Goal: Information Seeking & Learning: Learn about a topic

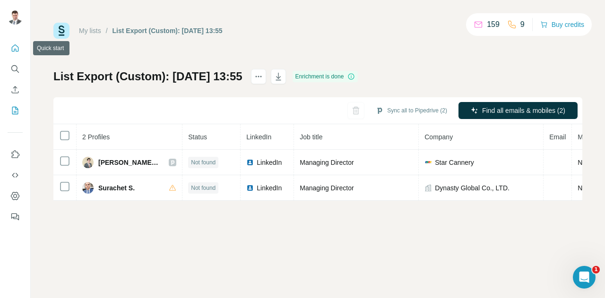
click at [14, 47] on icon "Quick start" at bounding box center [14, 48] width 9 height 9
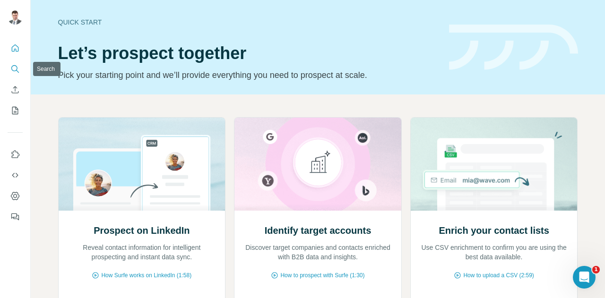
click at [14, 69] on icon "Search" at bounding box center [14, 68] width 9 height 9
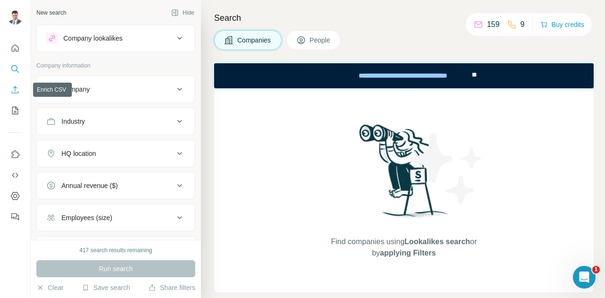
click at [15, 91] on icon "Enrich CSV" at bounding box center [14, 89] width 9 height 9
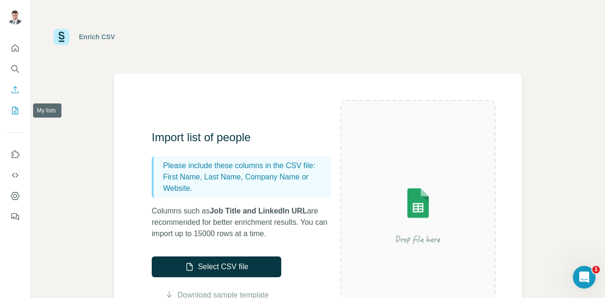
click at [15, 110] on icon "My lists" at bounding box center [14, 110] width 9 height 9
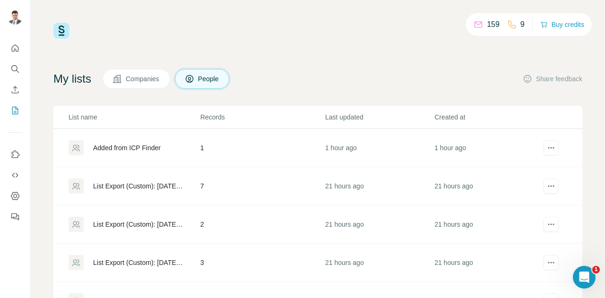
scroll to position [149, 0]
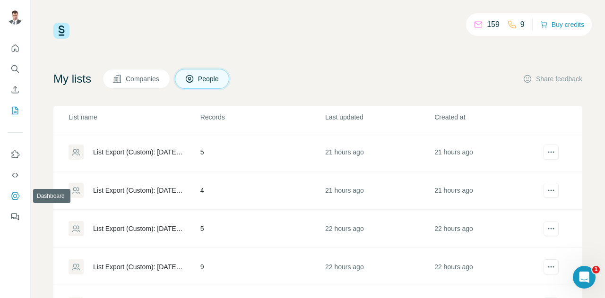
click at [15, 196] on icon "Dashboard" at bounding box center [14, 196] width 9 height 9
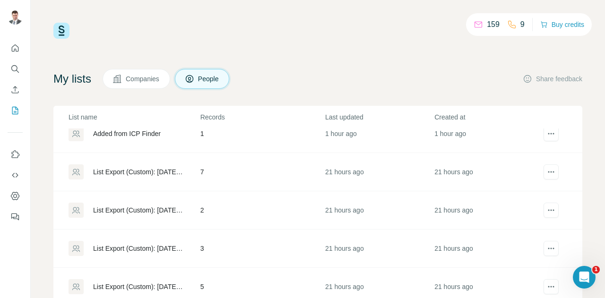
scroll to position [0, 0]
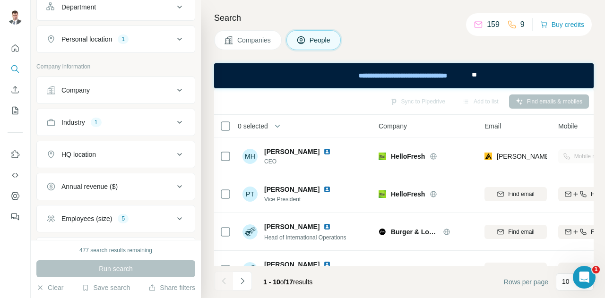
scroll to position [144, 0]
click at [174, 151] on icon at bounding box center [179, 156] width 11 height 11
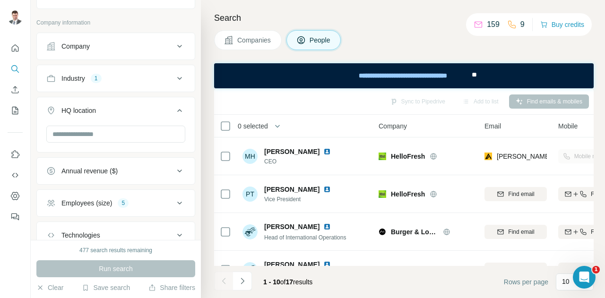
scroll to position [176, 0]
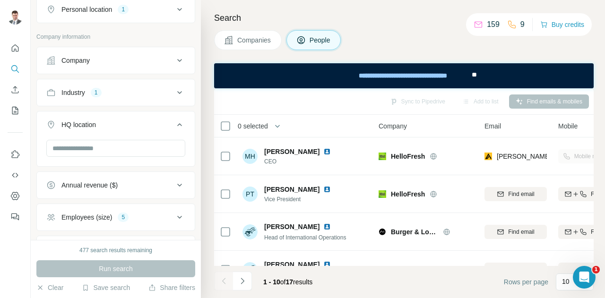
click at [174, 122] on icon at bounding box center [179, 124] width 11 height 11
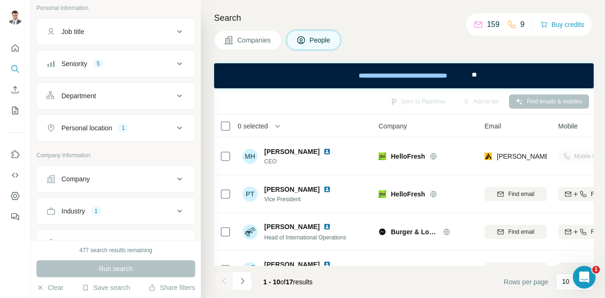
scroll to position [55, 0]
drag, startPoint x: 171, startPoint y: 129, endPoint x: 151, endPoint y: 135, distance: 21.1
click at [177, 130] on icon at bounding box center [179, 131] width 5 height 3
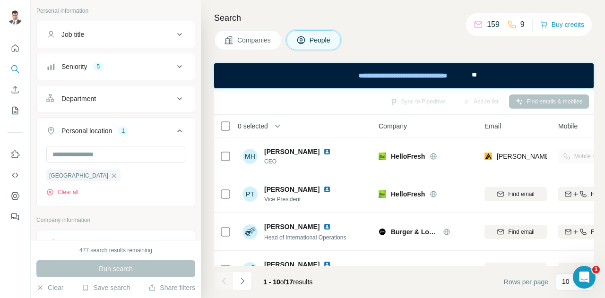
click at [174, 127] on icon at bounding box center [179, 130] width 11 height 11
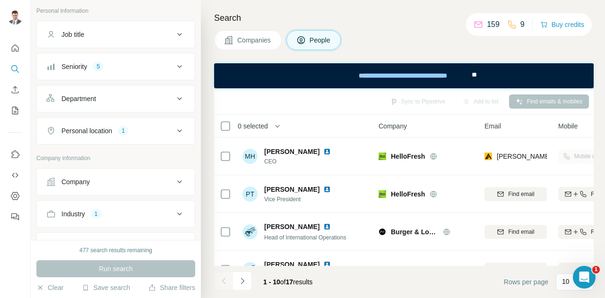
scroll to position [8, 0]
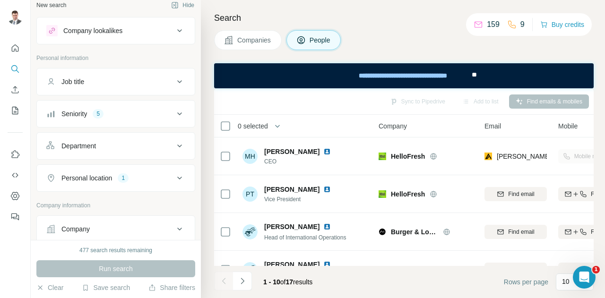
click at [174, 111] on icon at bounding box center [179, 113] width 11 height 11
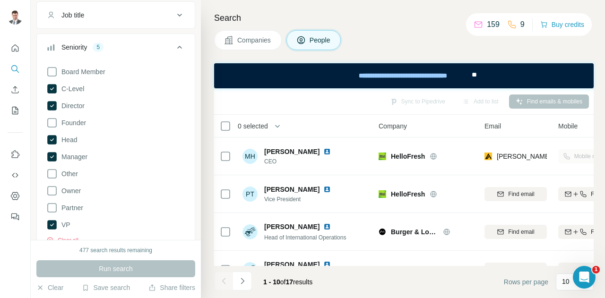
scroll to position [69, 0]
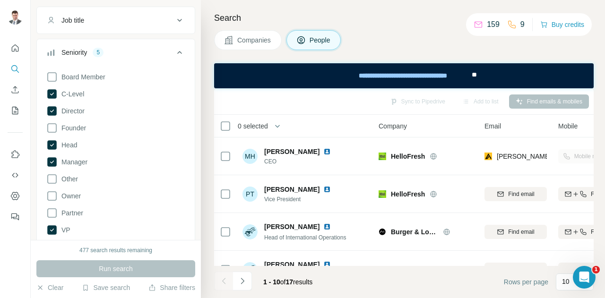
click at [174, 48] on icon at bounding box center [179, 52] width 11 height 11
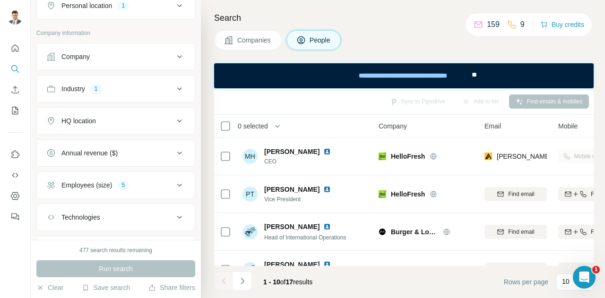
scroll to position [182, 0]
click at [174, 85] on icon at bounding box center [179, 87] width 11 height 11
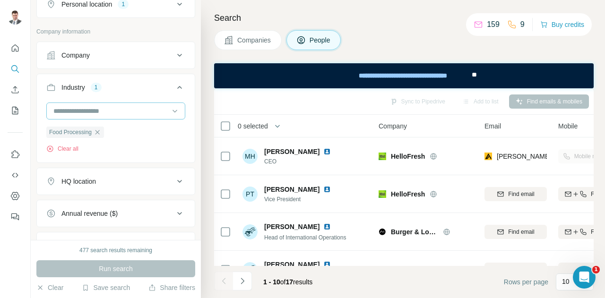
click at [120, 110] on input at bounding box center [110, 111] width 117 height 10
type input "*"
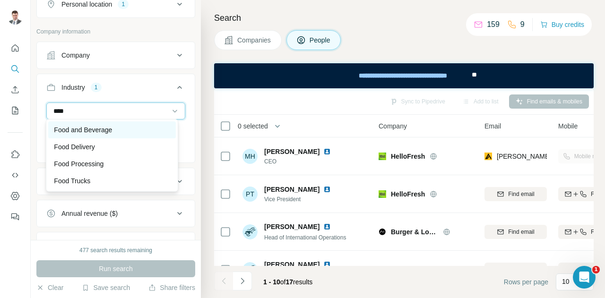
type input "****"
click at [104, 129] on p "Food and Beverage" at bounding box center [83, 129] width 58 height 9
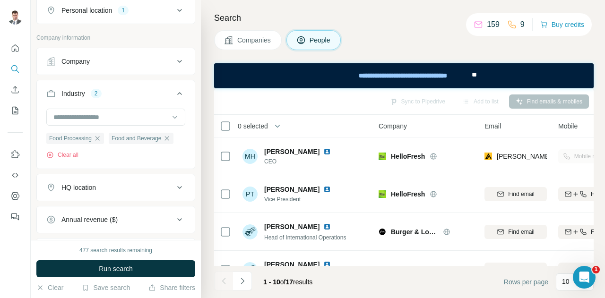
scroll to position [169, 0]
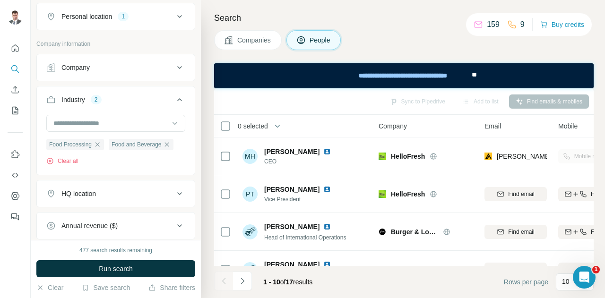
click at [177, 98] on icon at bounding box center [179, 99] width 5 height 3
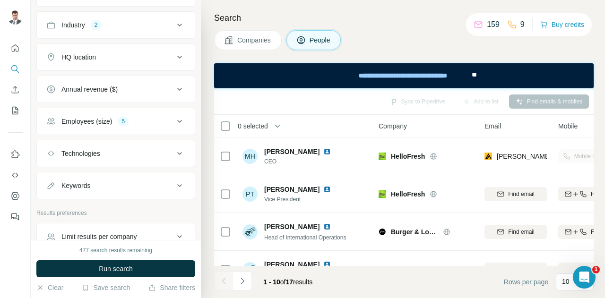
scroll to position [245, 0]
click at [174, 115] on icon at bounding box center [179, 120] width 11 height 11
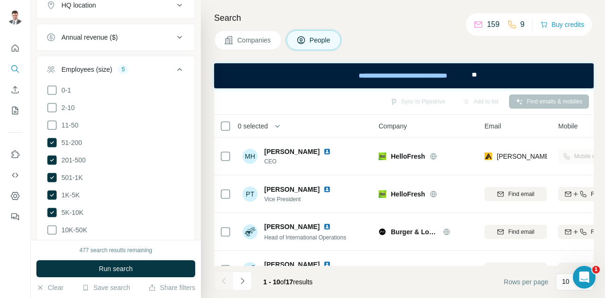
scroll to position [340, 0]
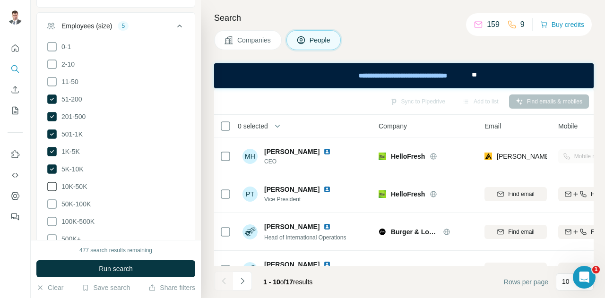
click at [51, 181] on icon at bounding box center [51, 186] width 11 height 11
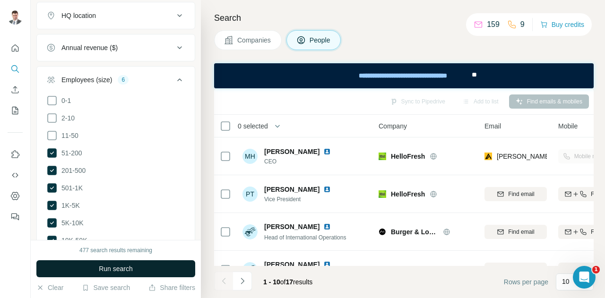
click at [130, 264] on button "Run search" at bounding box center [115, 269] width 159 height 17
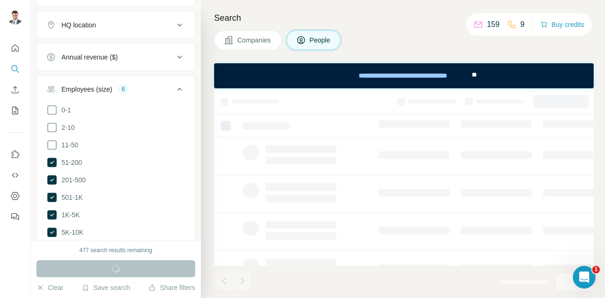
scroll to position [275, 0]
click at [174, 88] on icon at bounding box center [179, 90] width 11 height 11
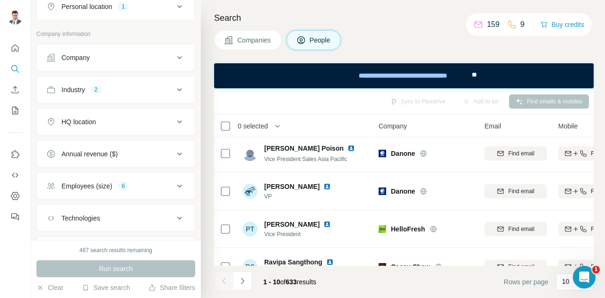
scroll to position [253, 0]
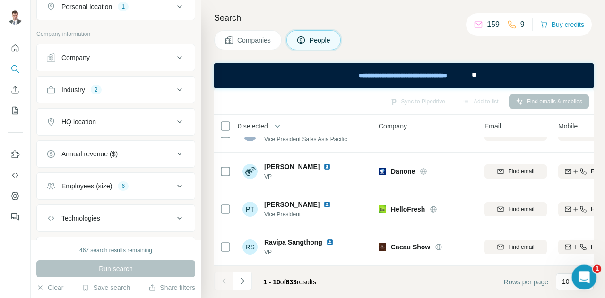
drag, startPoint x: 589, startPoint y: 269, endPoint x: 607, endPoint y: 213, distance: 58.5
click at [594, 265] on html at bounding box center [583, 276] width 23 height 23
click at [575, 287] on div "1" at bounding box center [584, 277] width 25 height 25
click at [570, 280] on div "10" at bounding box center [574, 281] width 24 height 9
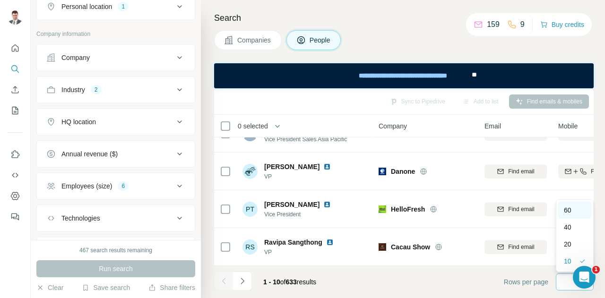
click at [572, 207] on div "60" at bounding box center [575, 210] width 22 height 9
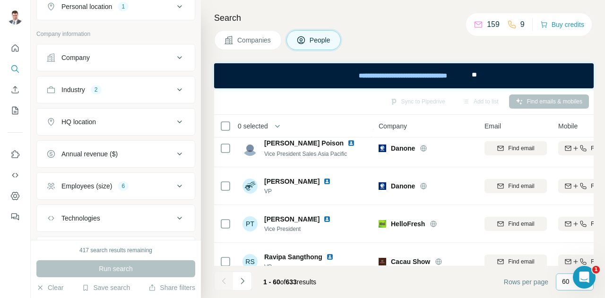
scroll to position [189, 0]
